Goal: Task Accomplishment & Management: Use online tool/utility

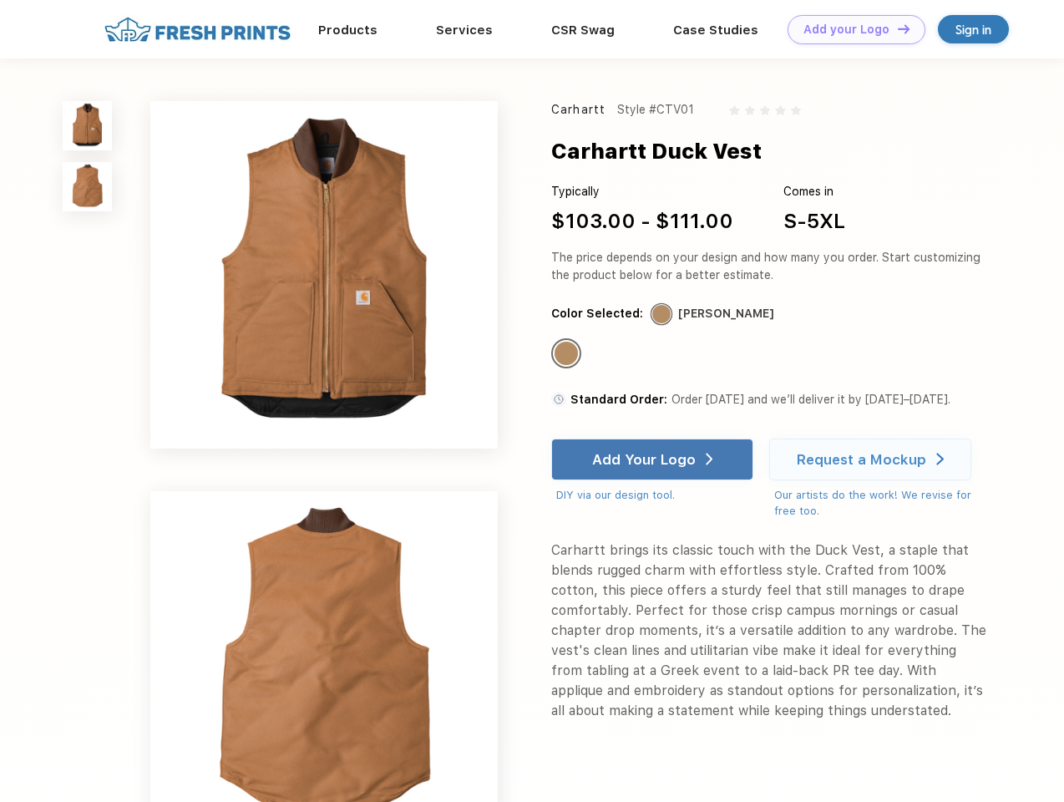
click at [850, 29] on link "Add your Logo Design Tool" at bounding box center [857, 29] width 138 height 29
click at [0, 0] on div "Design Tool" at bounding box center [0, 0] width 0 height 0
click at [896, 28] on link "Add your Logo Design Tool" at bounding box center [857, 29] width 138 height 29
click at [88, 125] on img at bounding box center [87, 125] width 49 height 49
click at [88, 187] on img at bounding box center [87, 186] width 49 height 49
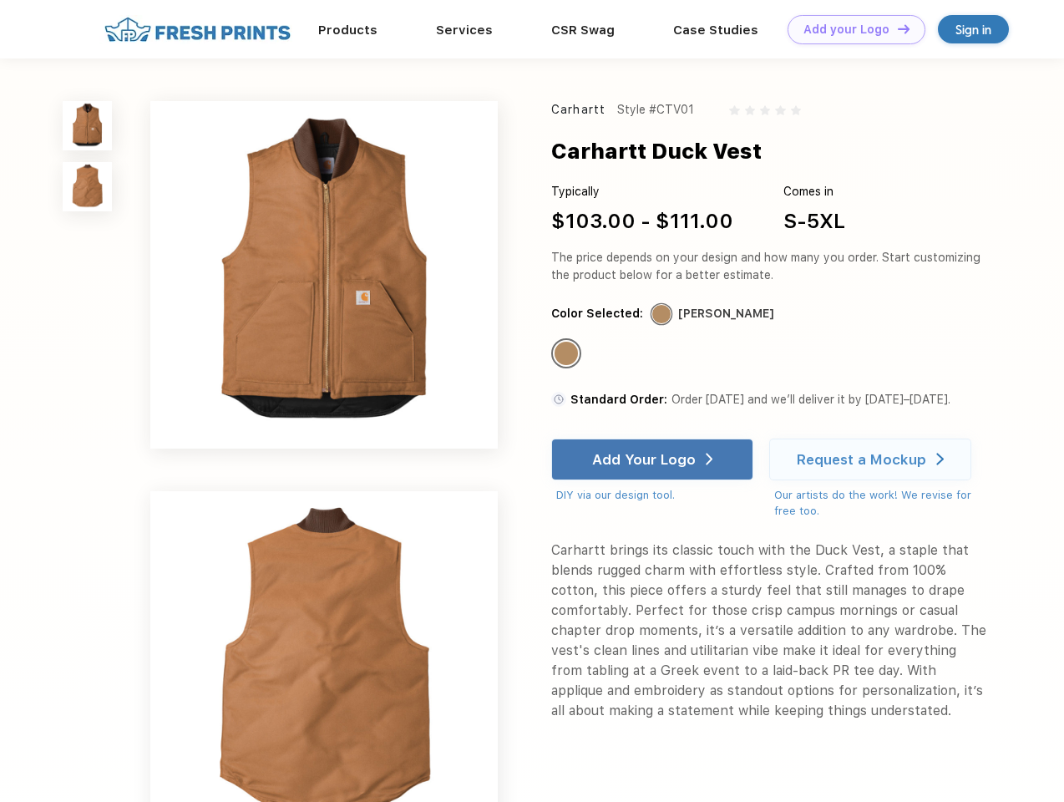
click at [568, 354] on div "Standard Color" at bounding box center [566, 353] width 23 height 23
click at [654, 459] on div "Add Your Logo" at bounding box center [644, 459] width 104 height 17
click at [873, 459] on div "Request a Mockup" at bounding box center [861, 459] width 129 height 17
